Goal: Navigation & Orientation: Go to known website

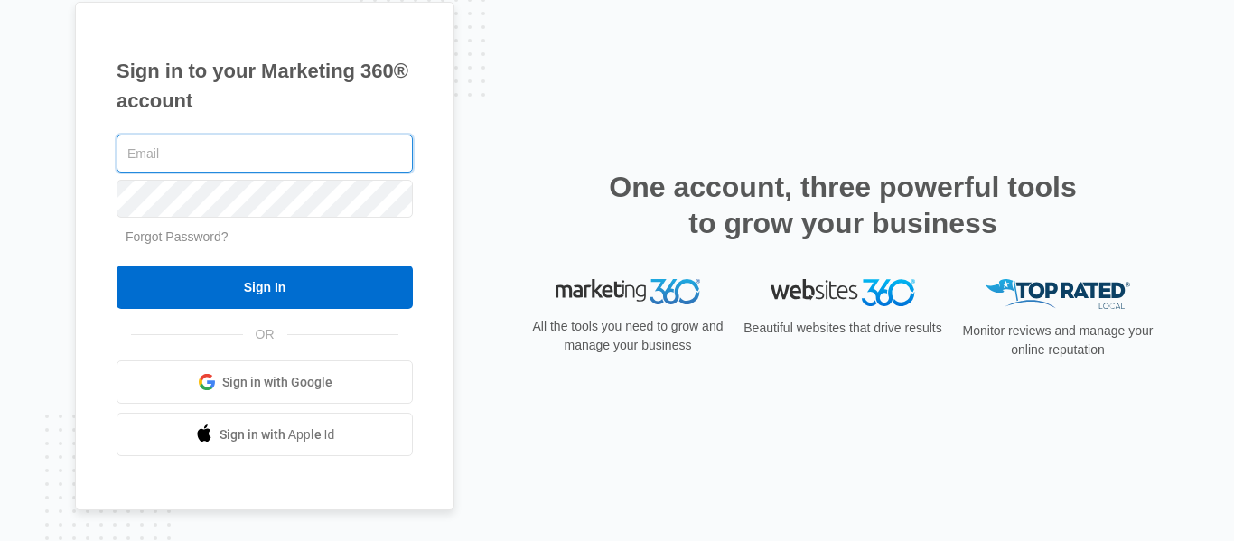
click at [267, 156] on input "text" at bounding box center [265, 154] width 296 height 38
click at [275, 385] on span "Sign in with Google" at bounding box center [277, 382] width 110 height 19
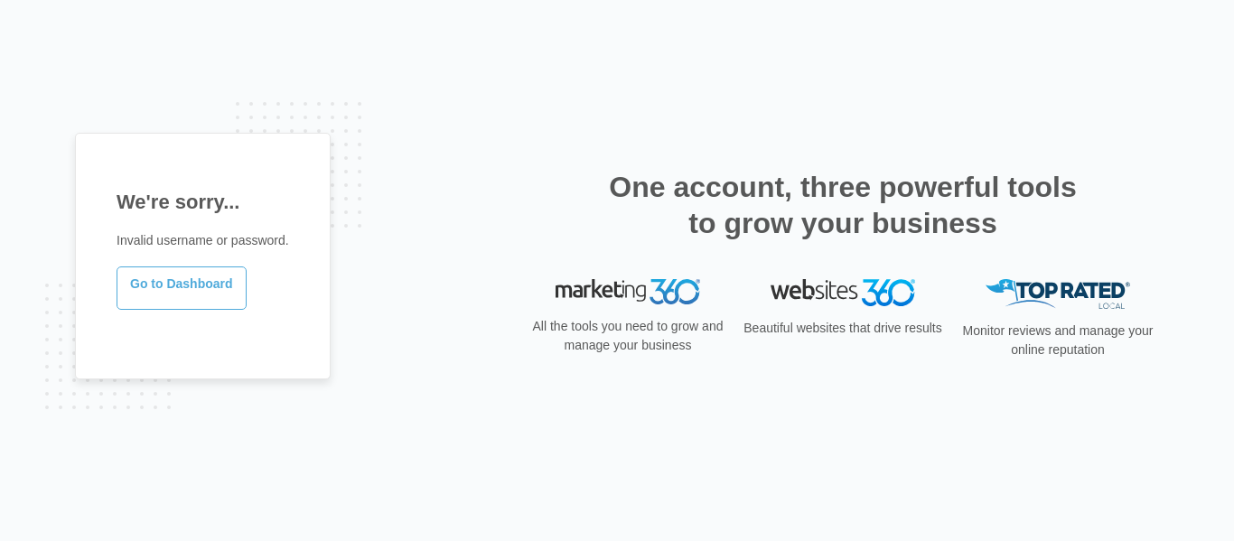
click at [202, 279] on link "Go to Dashboard" at bounding box center [182, 288] width 130 height 43
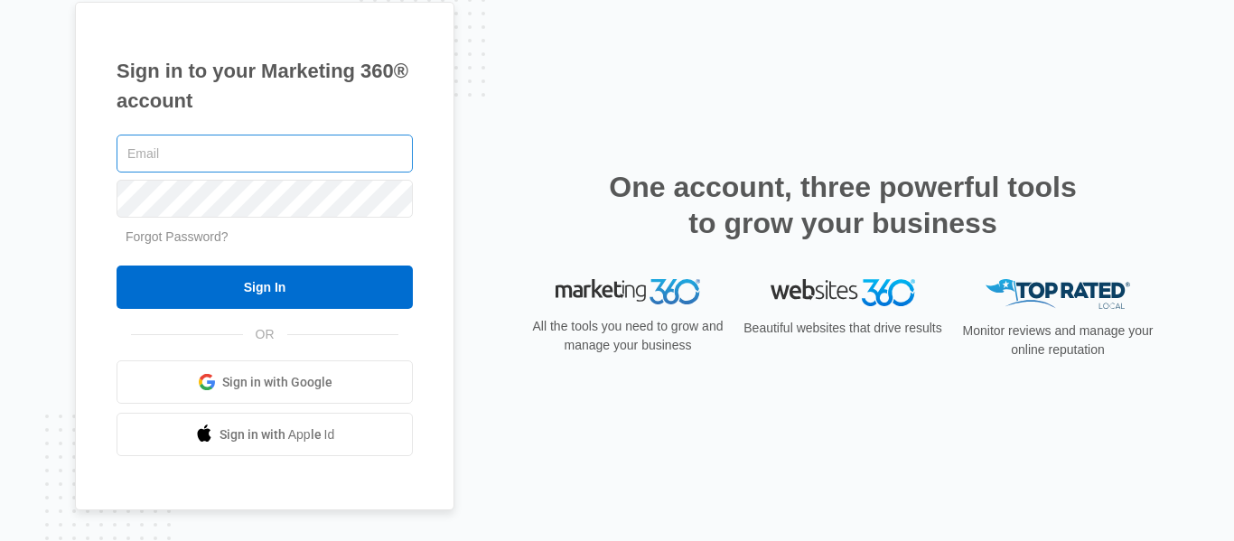
click at [241, 154] on input "text" at bounding box center [265, 154] width 296 height 38
click at [212, 376] on span at bounding box center [207, 382] width 18 height 18
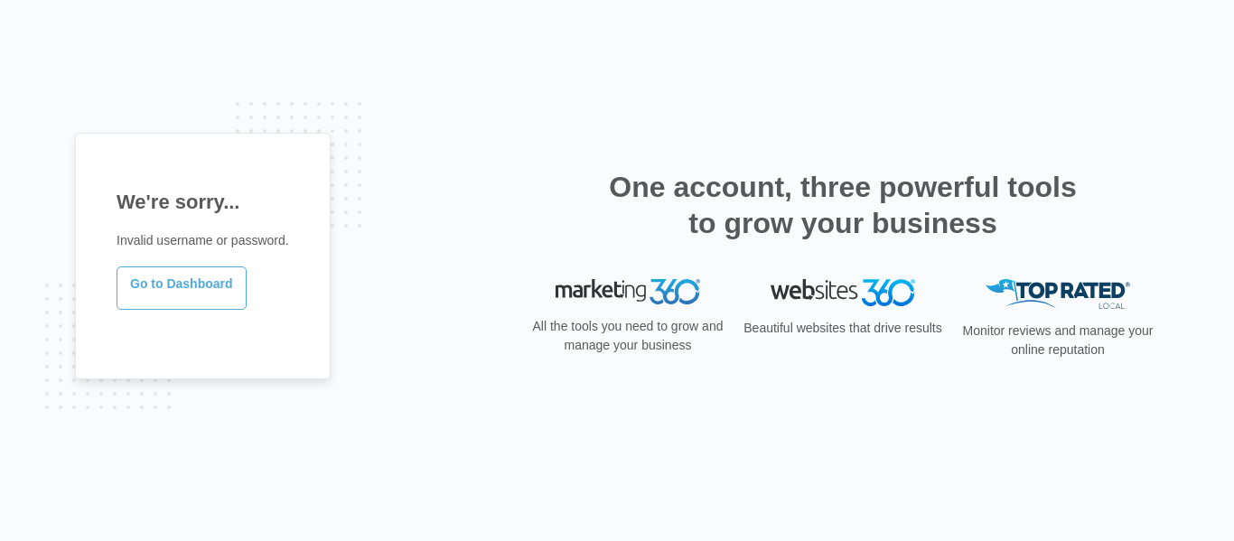
click at [159, 293] on link "Go to Dashboard" at bounding box center [182, 288] width 130 height 43
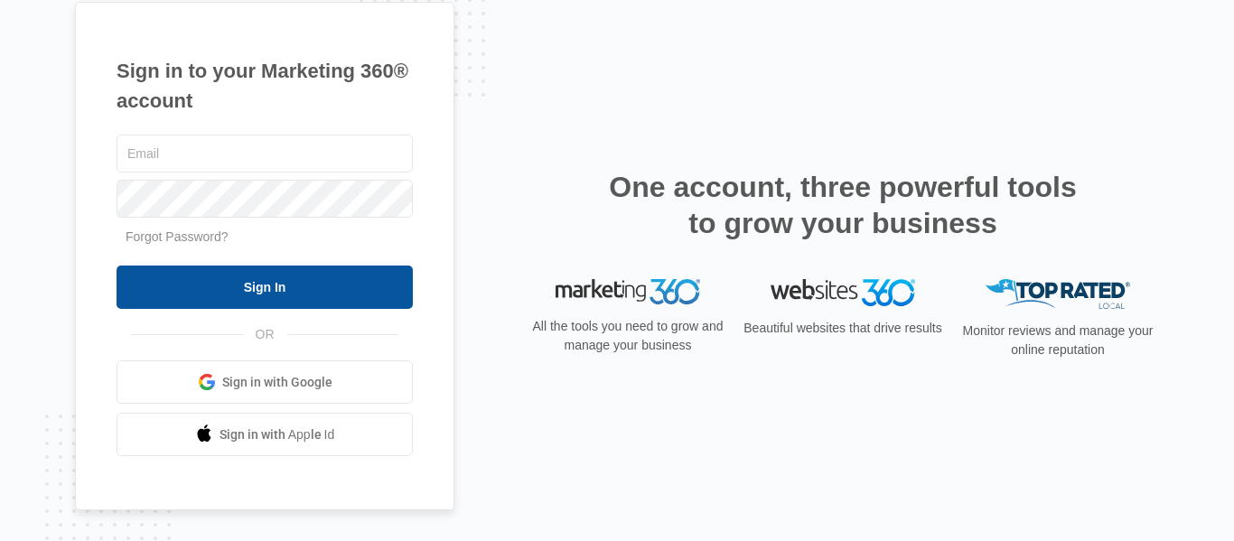
scroll to position [23, 0]
